Goal: Navigation & Orientation: Find specific page/section

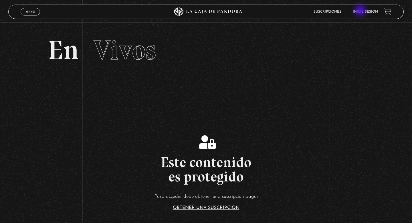
click at [361, 11] on link "Inicie sesión" at bounding box center [365, 11] width 25 height 3
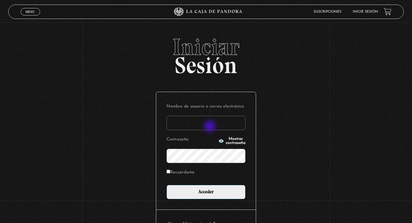
click at [210, 127] on input "Nombre de usuario o correo electrónico" at bounding box center [206, 123] width 79 height 14
type input "berenice.rom@gmail.com"
click at [226, 142] on span "Mostrar contraseña" at bounding box center [236, 141] width 20 height 8
click at [171, 173] on label "Recuérdame" at bounding box center [181, 172] width 28 height 9
click at [170, 173] on input "Recuérdame" at bounding box center [169, 172] width 4 height 4
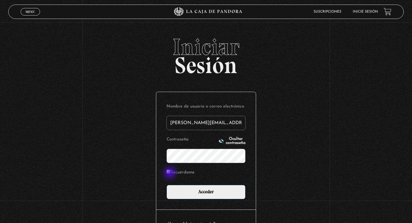
checkbox input "true"
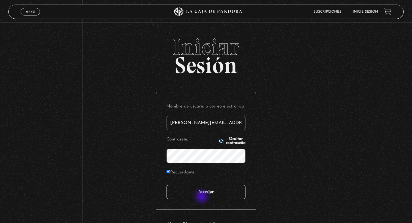
click at [201, 194] on input "Acceder" at bounding box center [206, 192] width 79 height 14
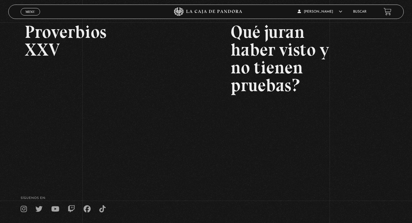
scroll to position [82, 0]
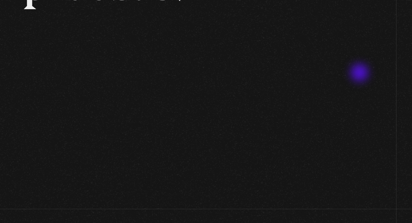
scroll to position [57, 0]
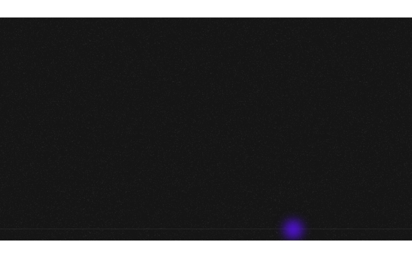
scroll to position [57, 0]
